Goal: Information Seeking & Learning: Find specific page/section

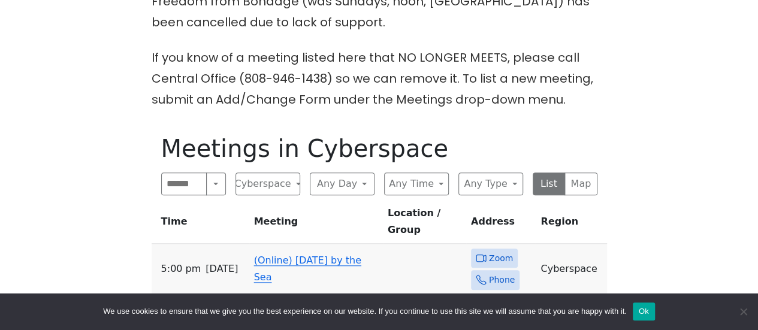
scroll to position [419, 0]
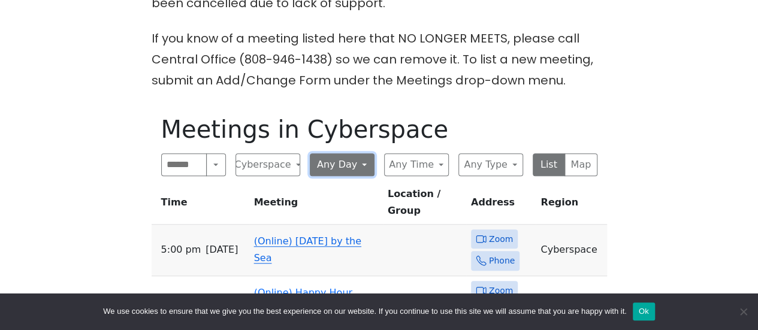
click at [358, 161] on button "Any Day" at bounding box center [342, 164] width 65 height 23
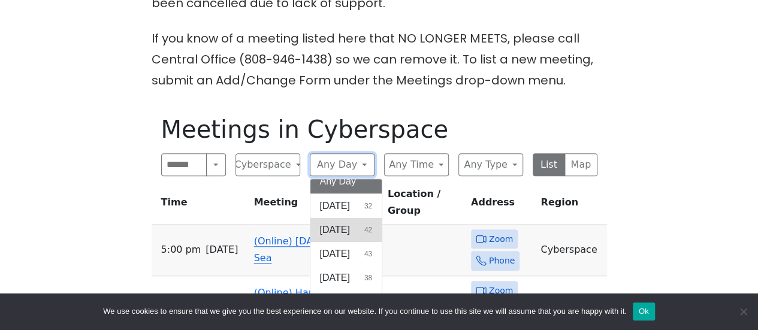
scroll to position [0, 0]
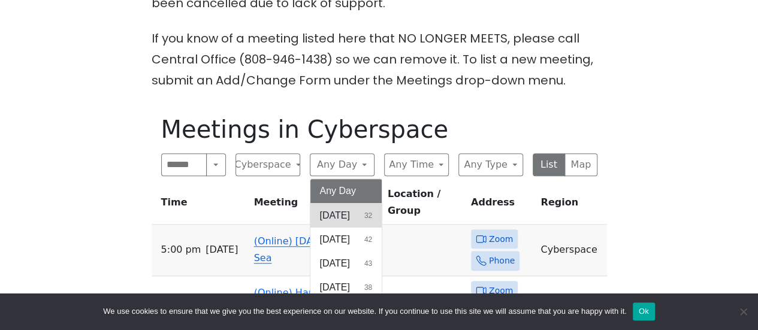
click at [352, 210] on button "[DATE] 32" at bounding box center [346, 216] width 72 height 24
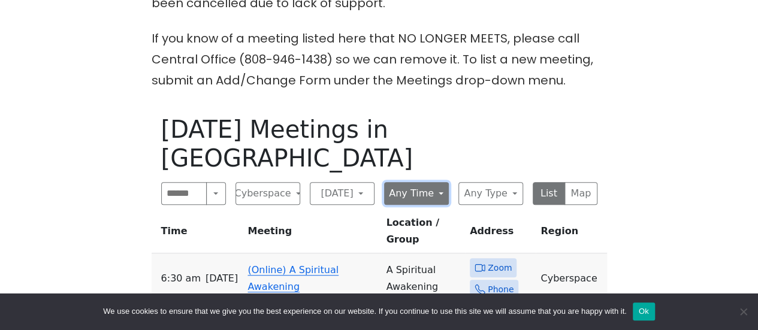
click at [416, 182] on button "Any Time" at bounding box center [416, 193] width 65 height 23
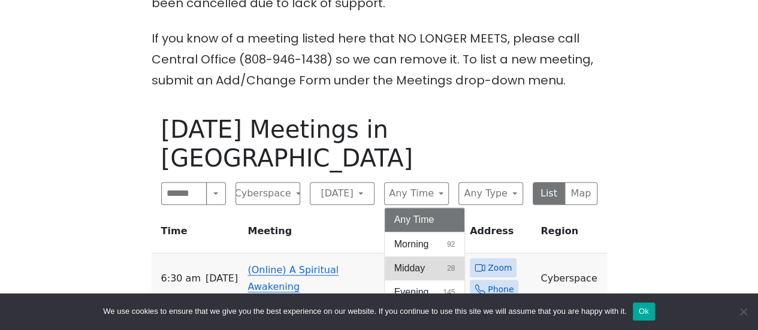
click at [420, 261] on span "Midday" at bounding box center [409, 268] width 31 height 14
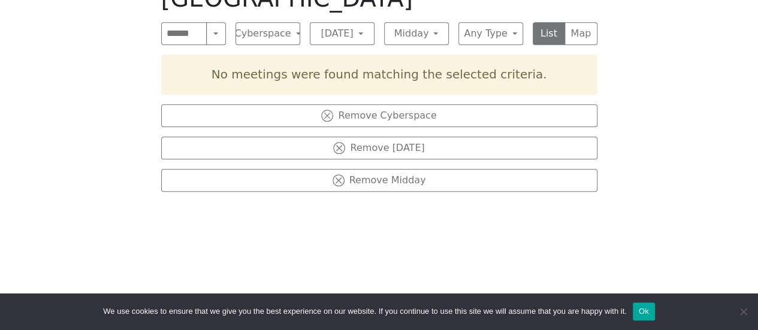
scroll to position [479, 0]
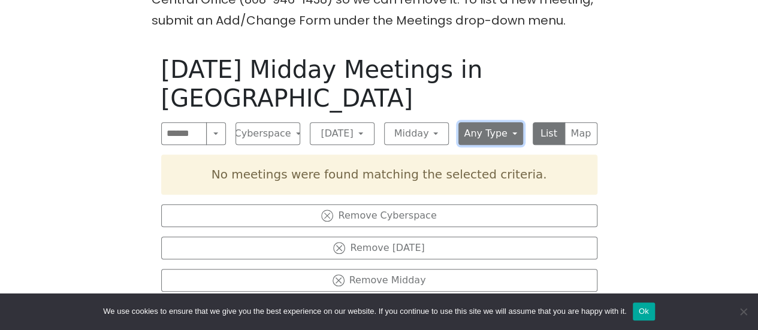
click at [493, 122] on button "Any Type" at bounding box center [490, 133] width 65 height 23
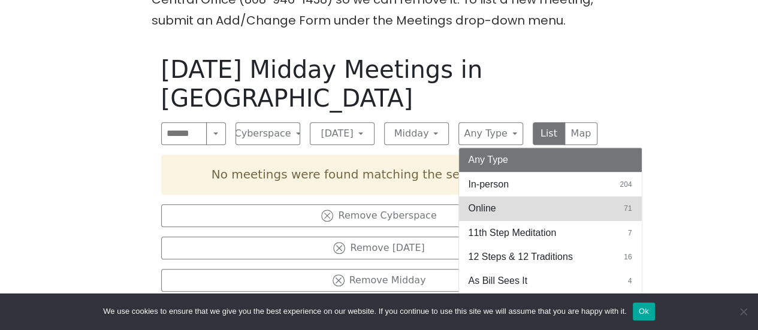
click at [492, 201] on span "Online" at bounding box center [483, 208] width 28 height 14
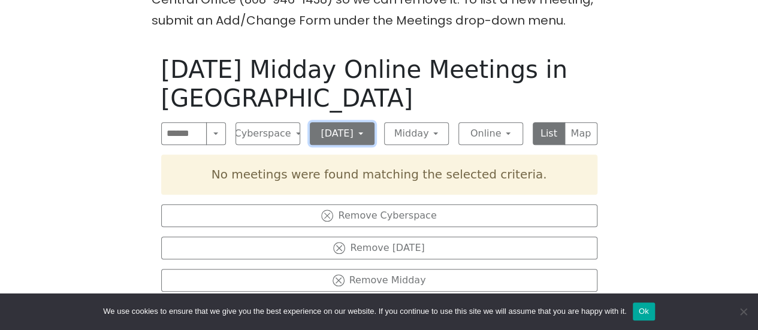
click at [365, 132] on button "[DATE]" at bounding box center [342, 133] width 65 height 23
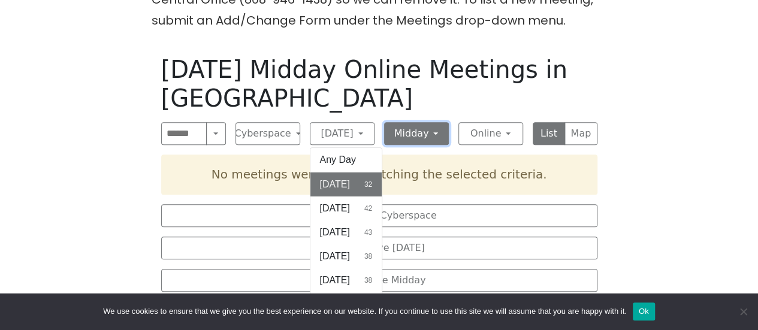
click at [409, 131] on button "Midday" at bounding box center [416, 133] width 65 height 23
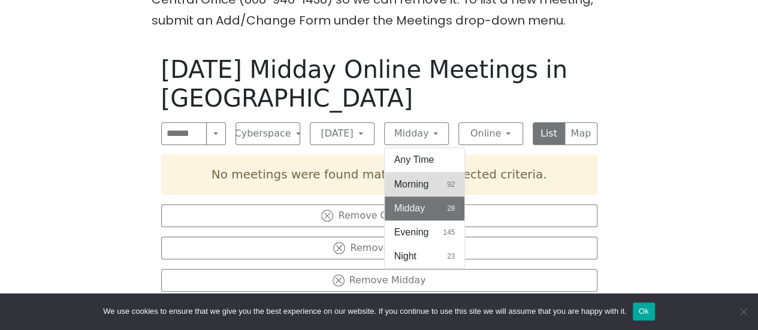
click at [419, 179] on span "Morning" at bounding box center [411, 184] width 35 height 14
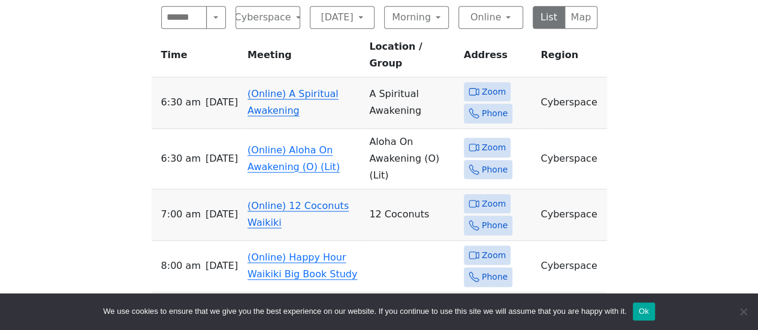
scroll to position [539, 0]
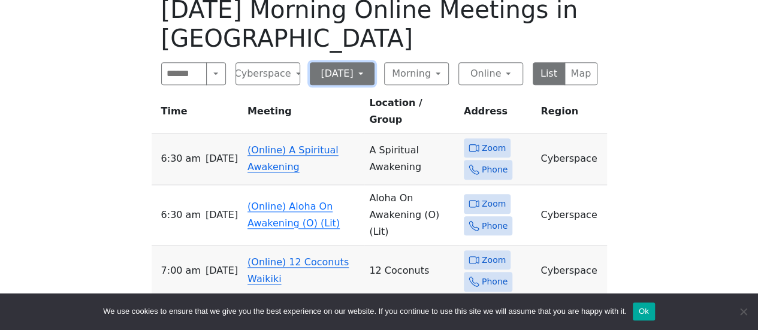
click at [356, 72] on button "[DATE]" at bounding box center [342, 73] width 65 height 23
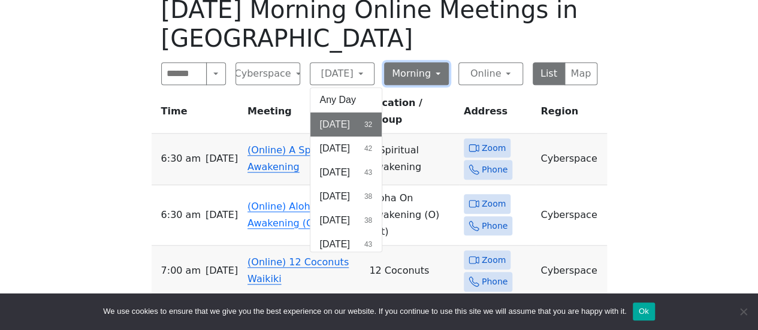
click at [421, 65] on button "Morning" at bounding box center [416, 73] width 65 height 23
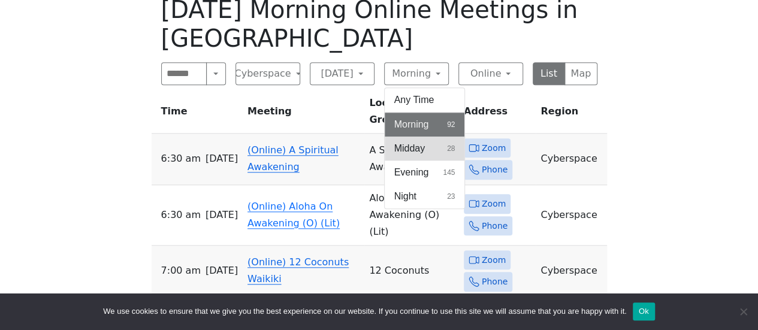
click at [417, 140] on button "Midday 28" at bounding box center [425, 149] width 80 height 24
